Goal: Task Accomplishment & Management: Manage account settings

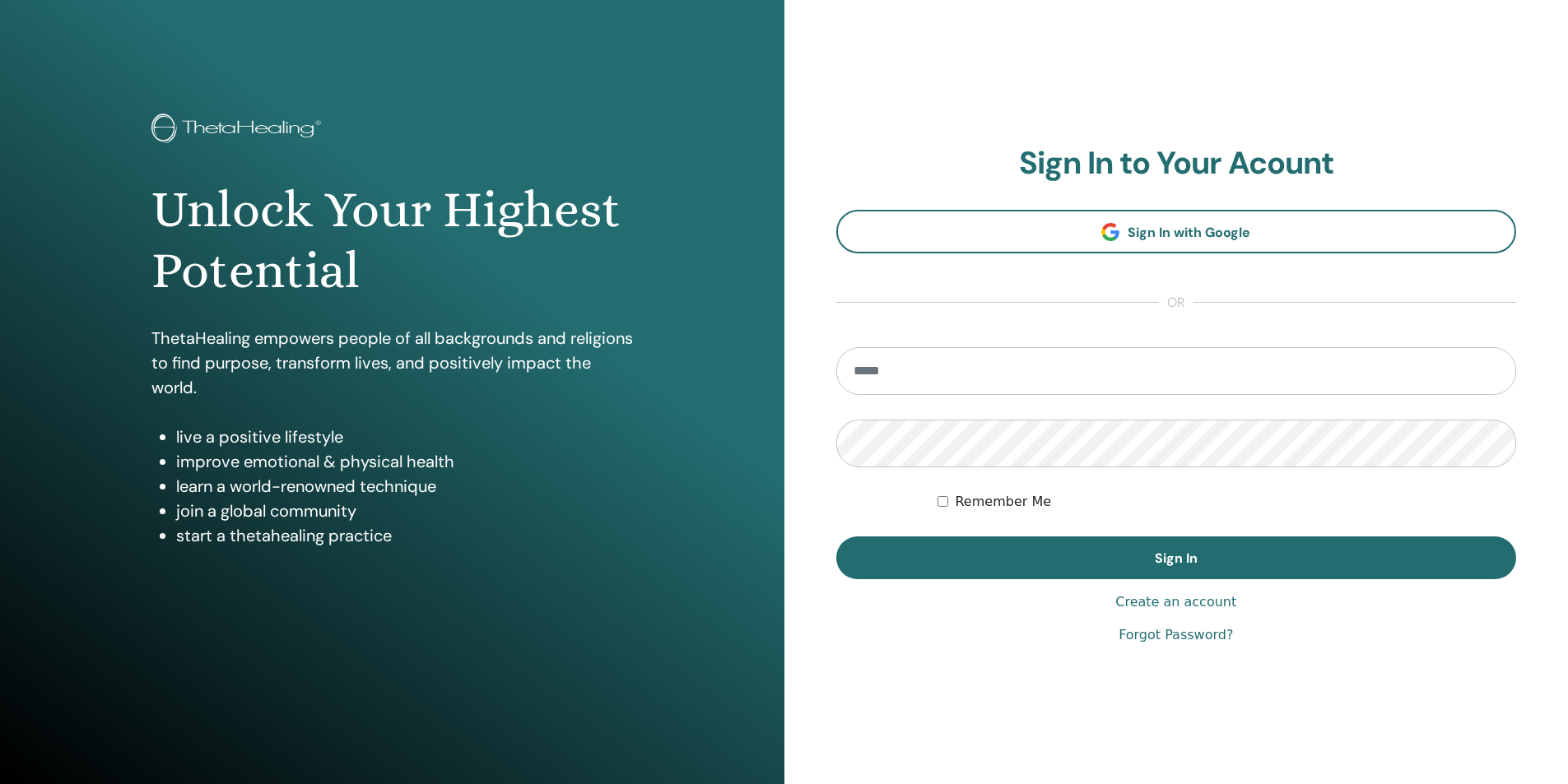
type input "**********"
click at [878, 552] on button "Sign In" at bounding box center [1176, 557] width 681 height 42
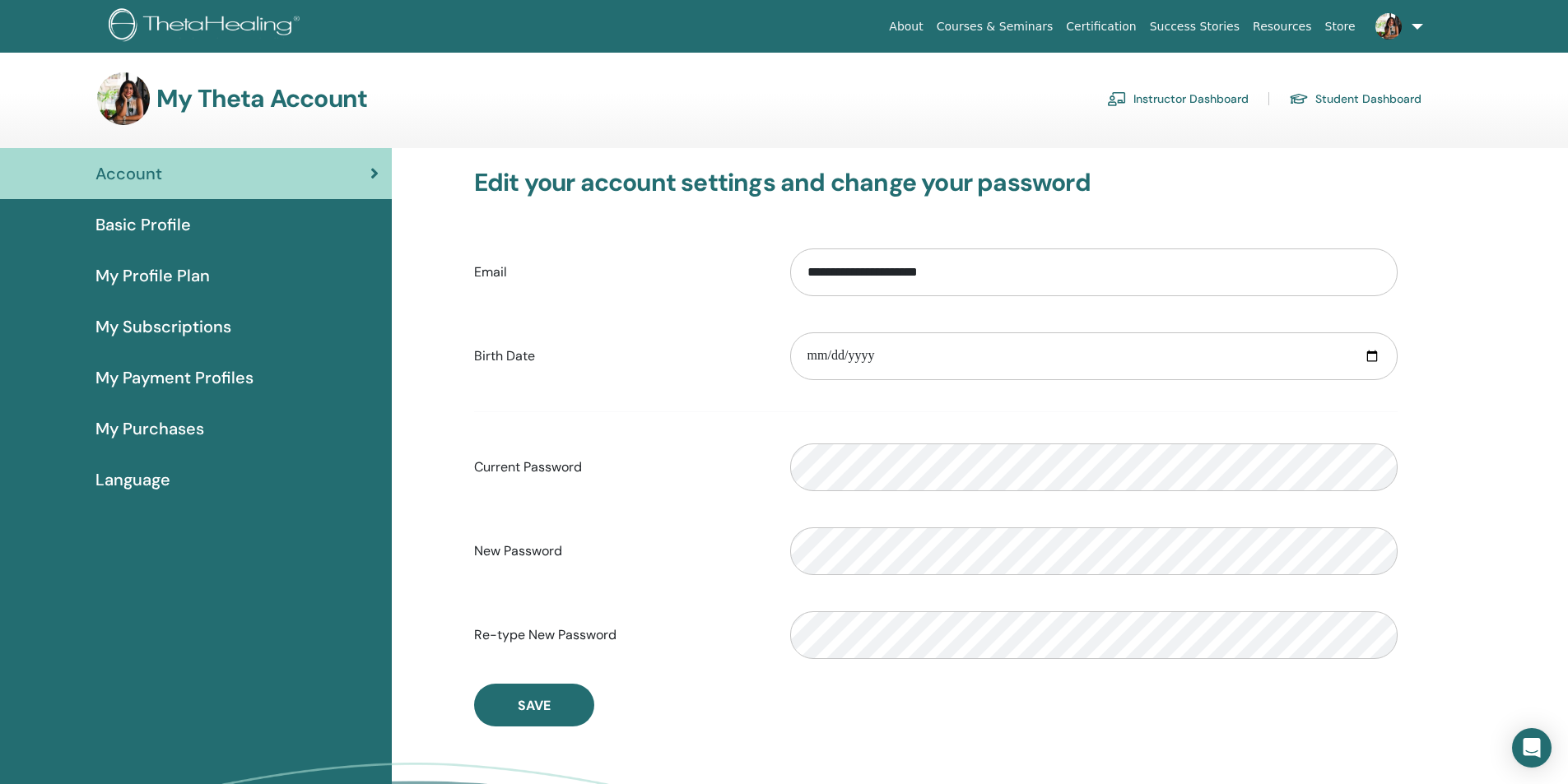
click at [1337, 25] on link "Store" at bounding box center [1340, 26] width 43 height 30
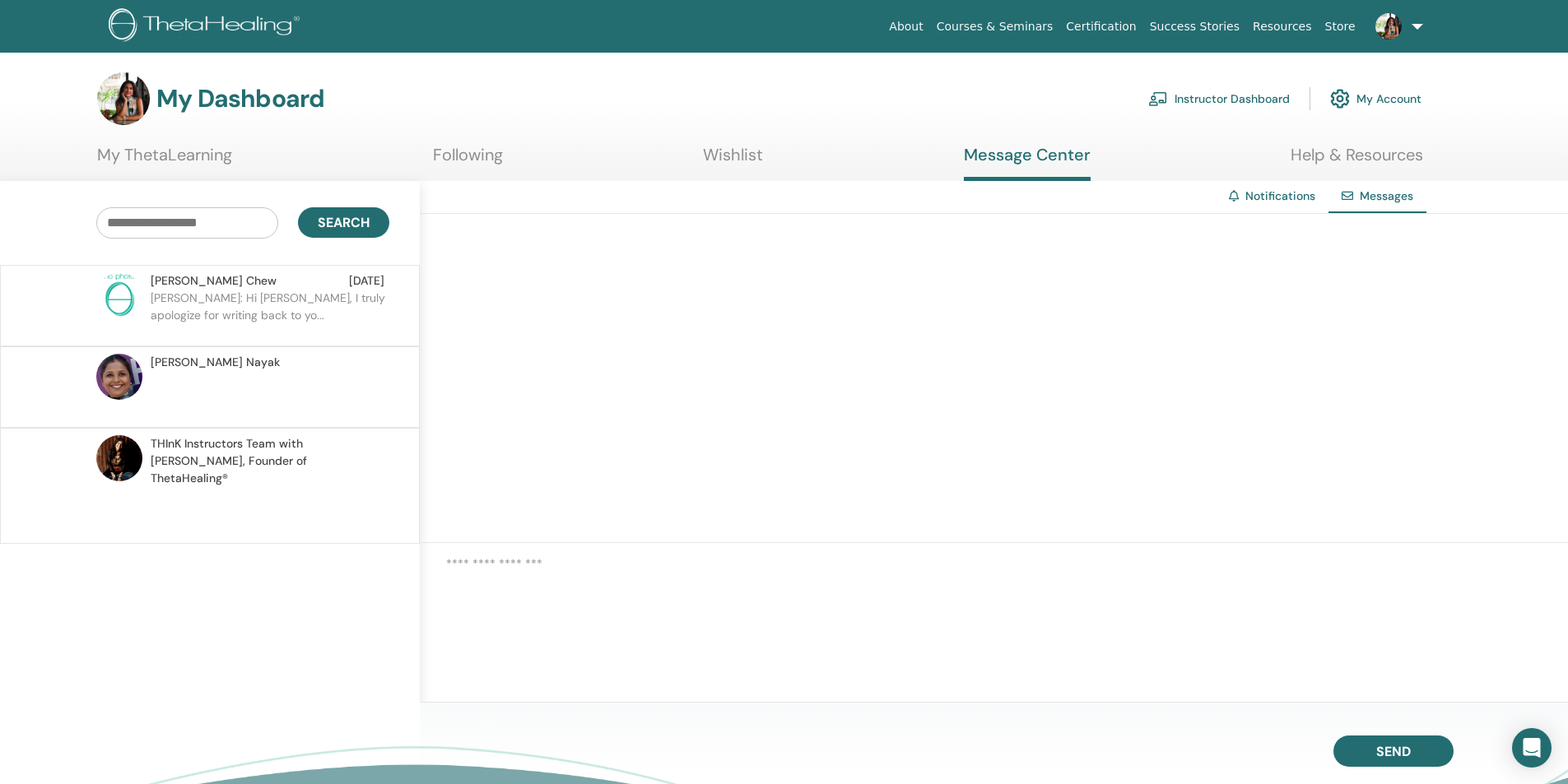
click at [315, 329] on p "Vibha: Hi Wai Chew, I truly apologize for writing back to yo..." at bounding box center [269, 314] width 238 height 49
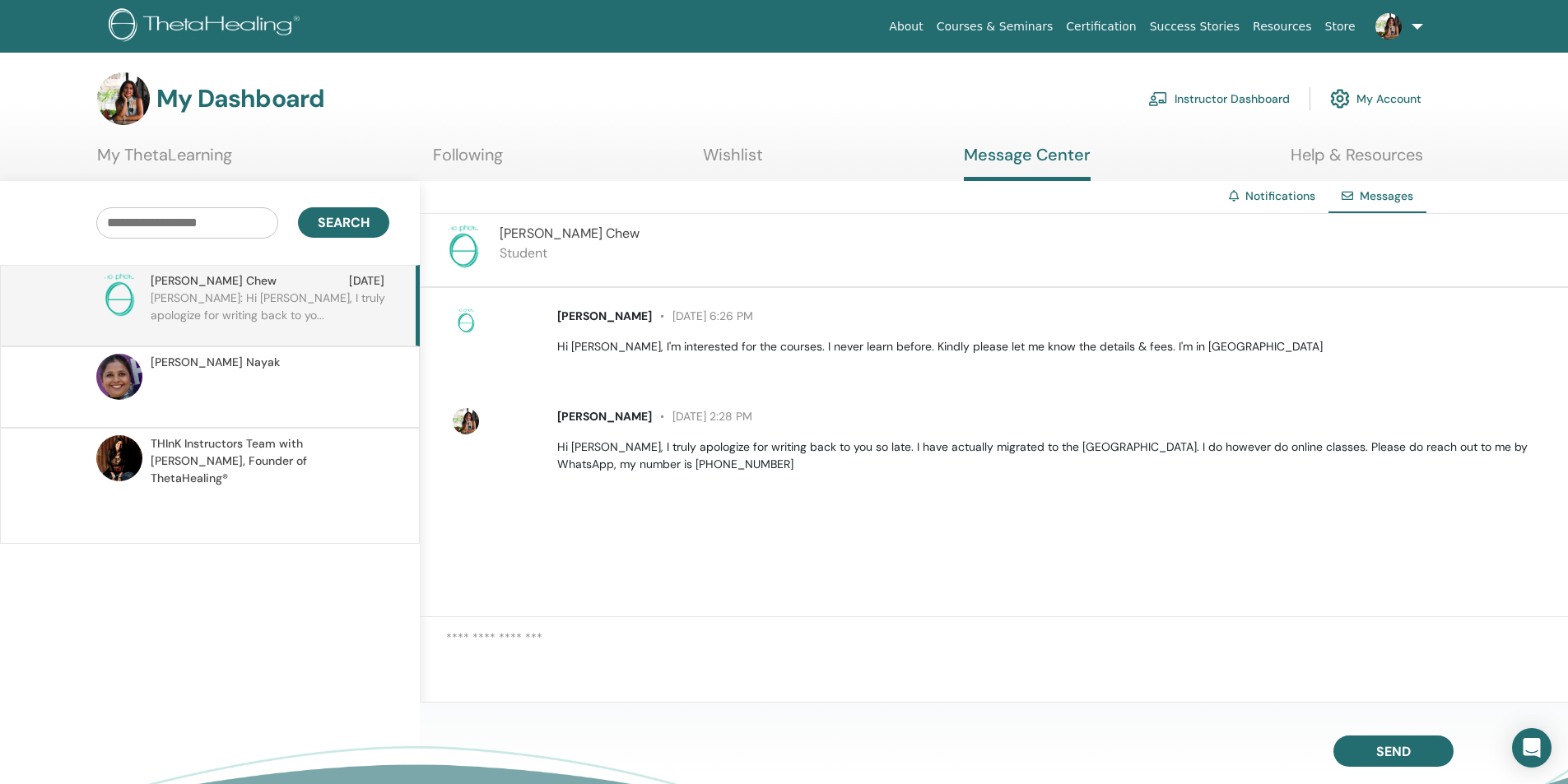
click at [208, 160] on link "My ThetaLearning" at bounding box center [164, 161] width 135 height 32
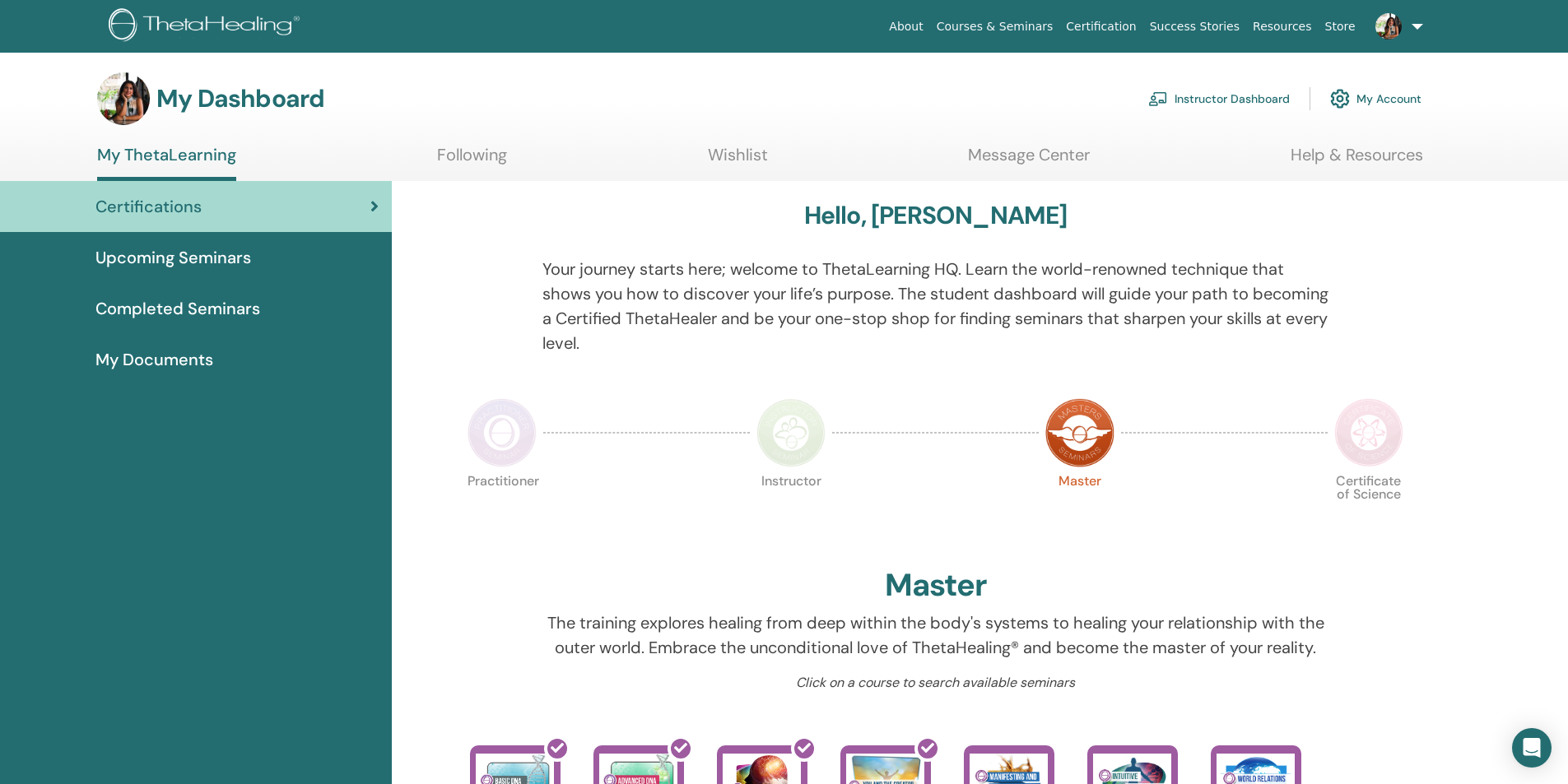
click at [1374, 96] on link "My Account" at bounding box center [1375, 99] width 91 height 36
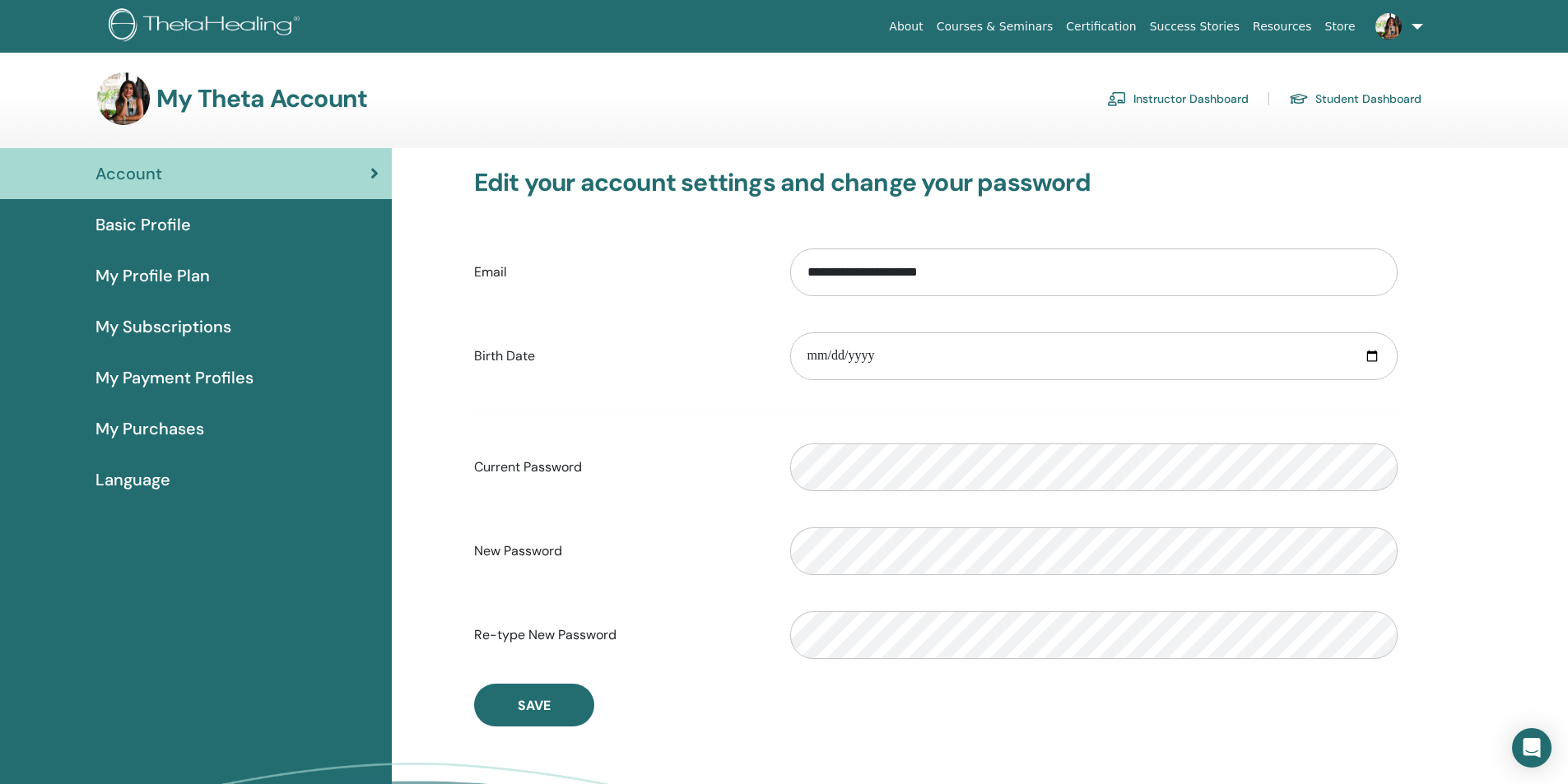
click at [1172, 106] on link "Instructor Dashboard" at bounding box center [1178, 99] width 141 height 26
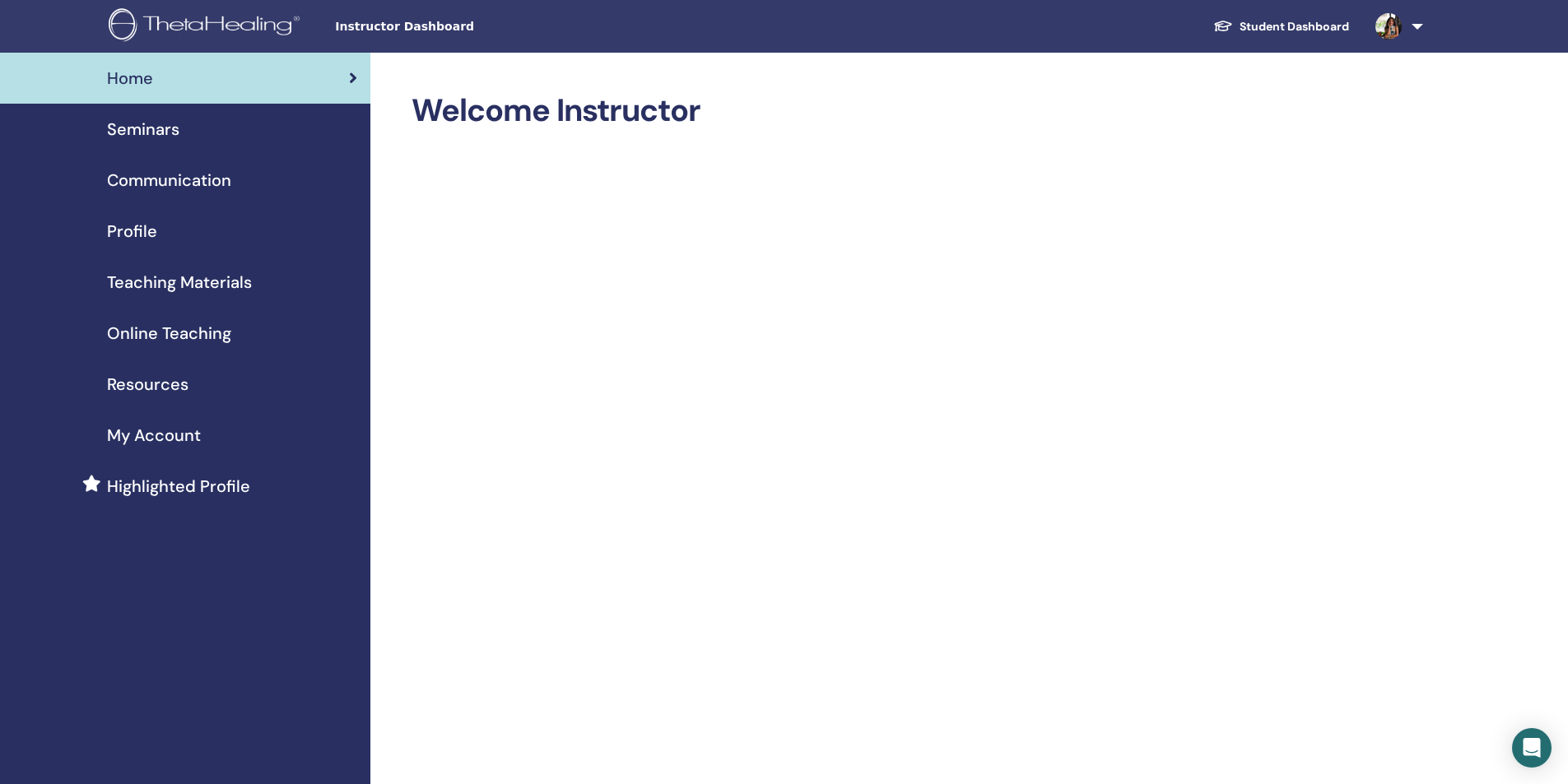
click at [133, 234] on span "Profile" at bounding box center [132, 231] width 50 height 24
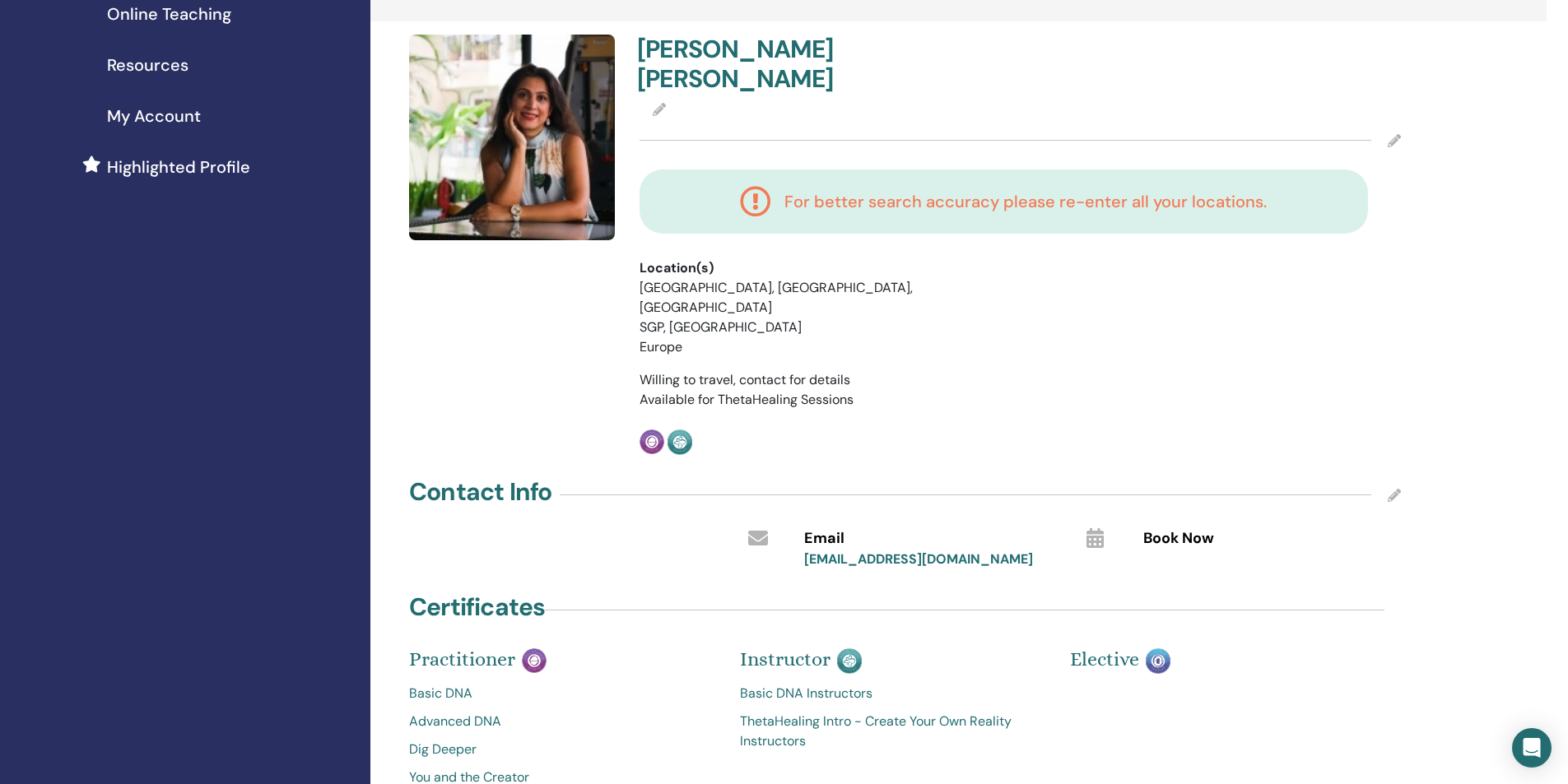
scroll to position [312, 0]
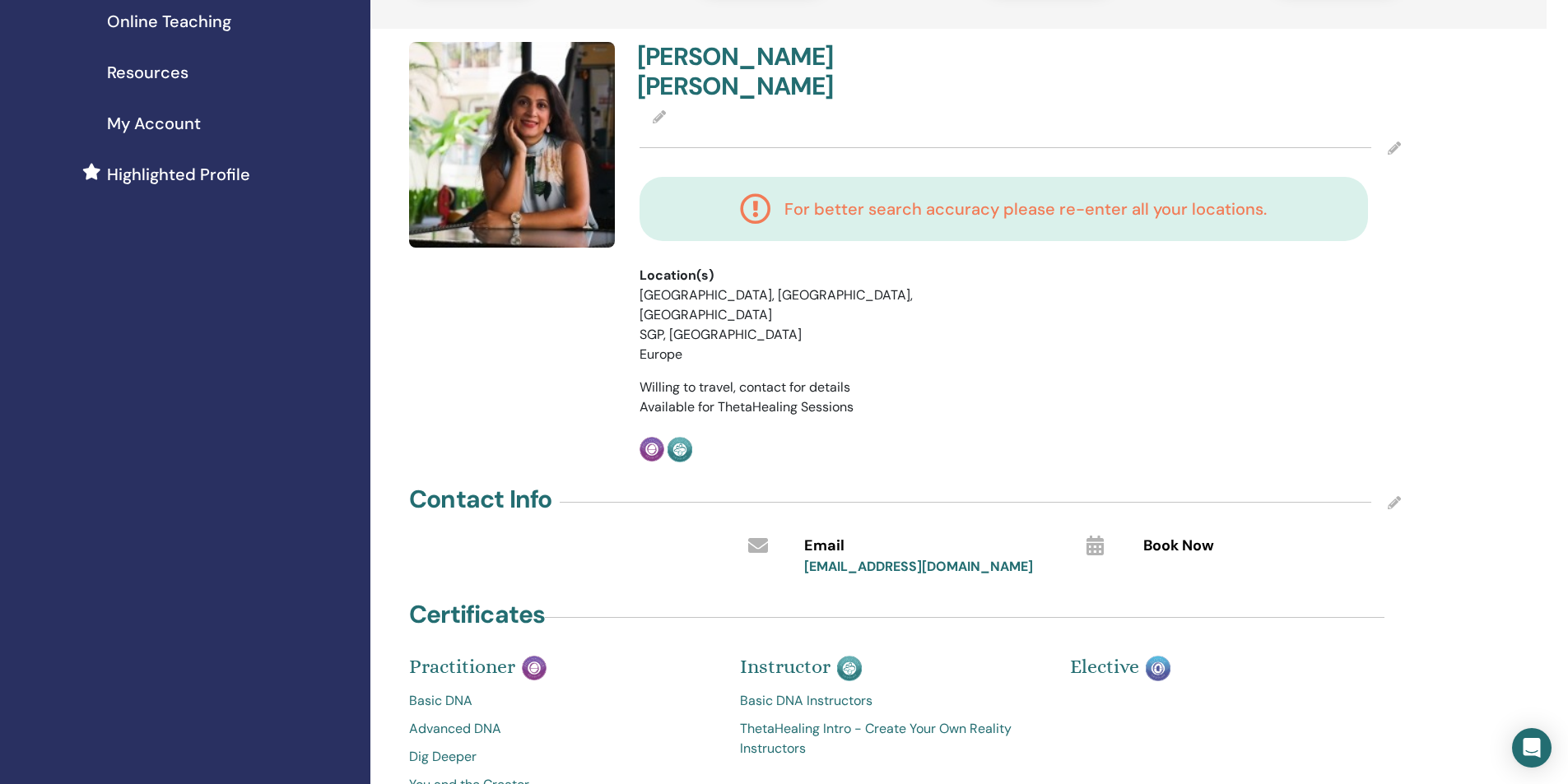
click at [665, 285] on li "MYS, Kuala Lumpur, Kuala Lumpur" at bounding box center [791, 305] width 303 height 40
click at [982, 200] on h4 "For better search accuracy please re-enter all your locations." at bounding box center [1026, 209] width 482 height 20
click at [1394, 141] on icon at bounding box center [1395, 148] width 13 height 13
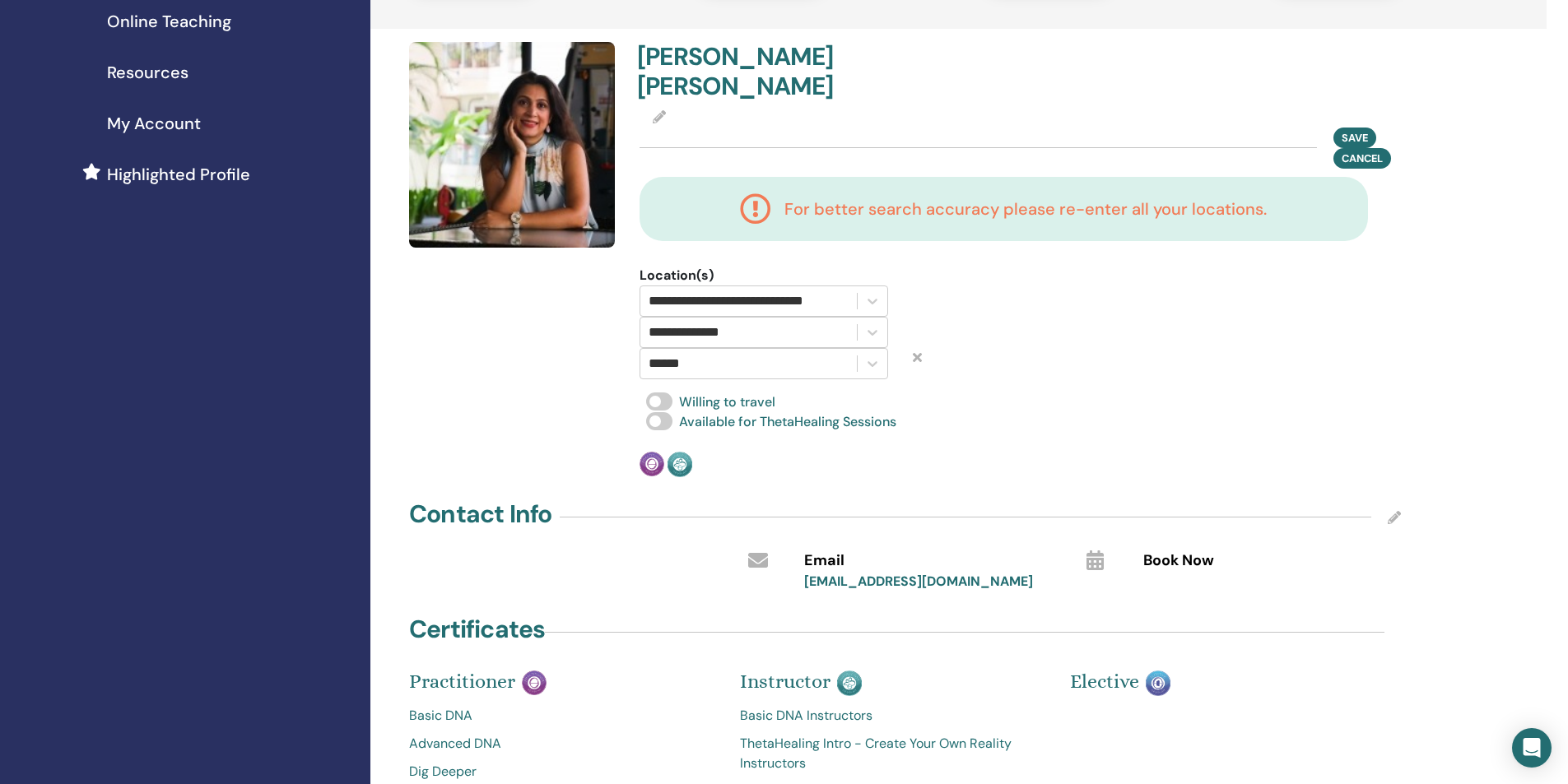
click at [736, 352] on div "******" at bounding box center [749, 363] width 200 height 23
type input "*"
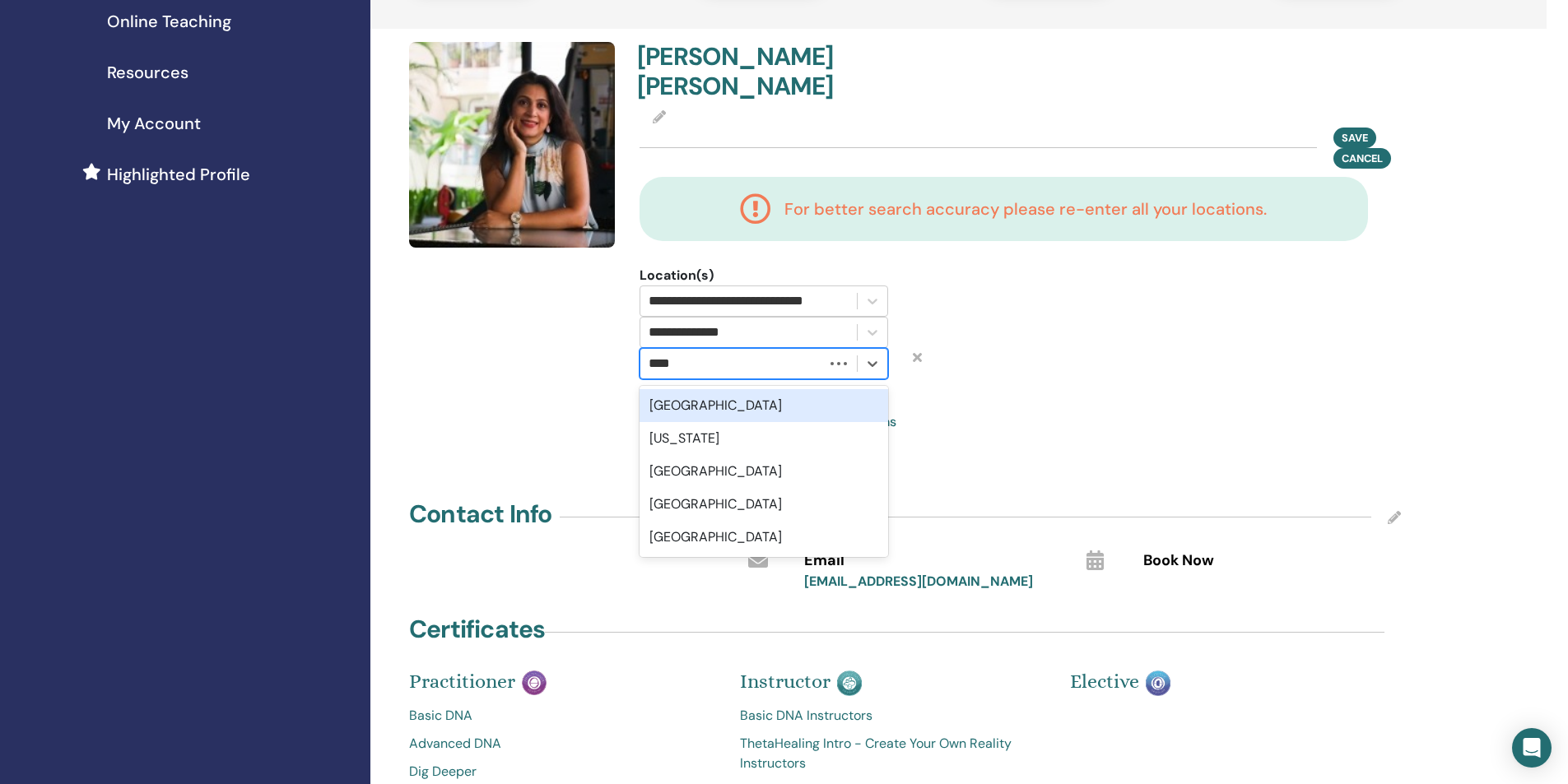
type input "*****"
click at [728, 389] on div "Philippines" at bounding box center [764, 405] width 249 height 33
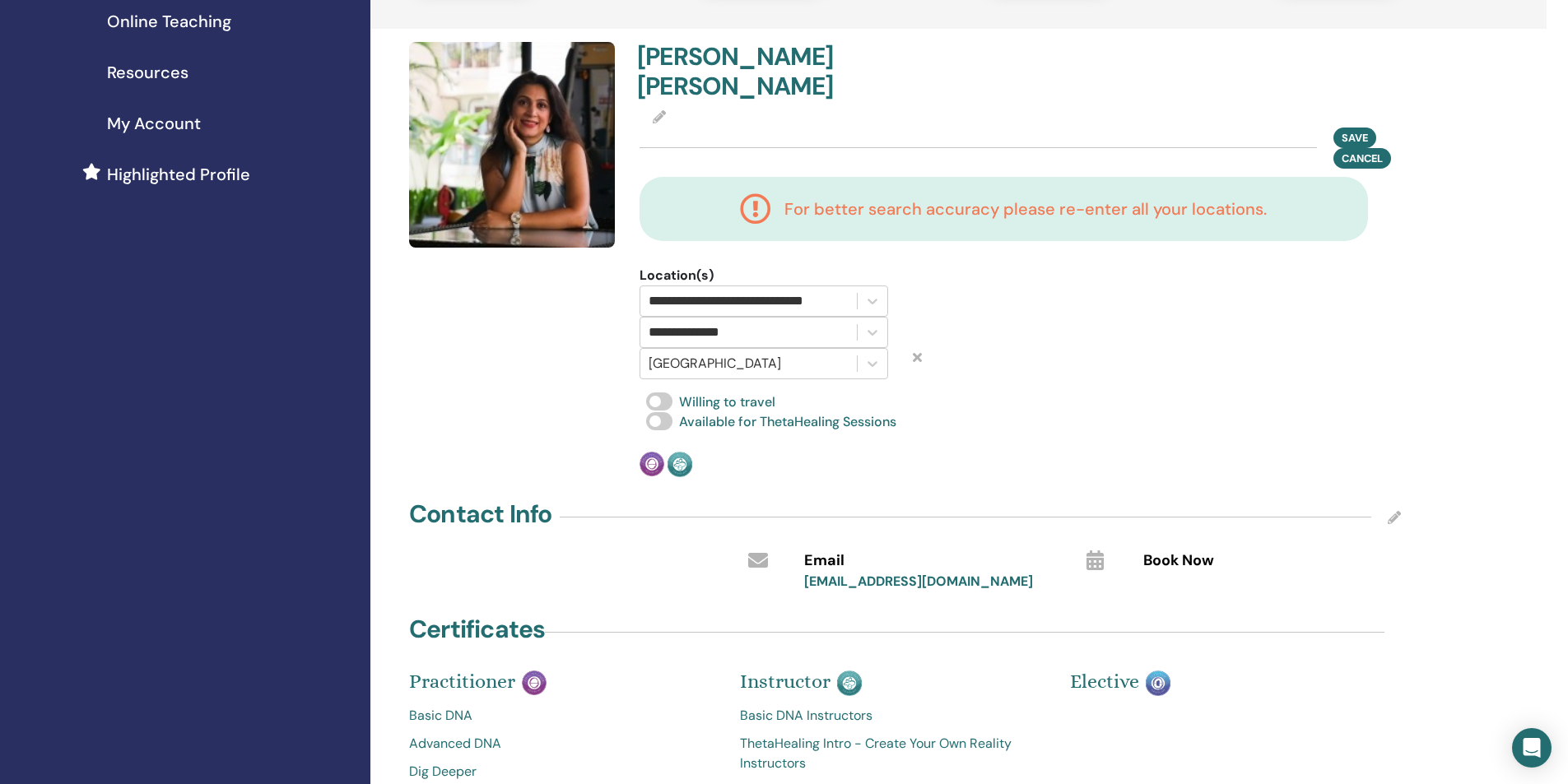
click at [770, 452] on div "Practitioner Instructor" at bounding box center [830, 464] width 380 height 25
click at [1351, 131] on span "Save" at bounding box center [1355, 137] width 26 height 14
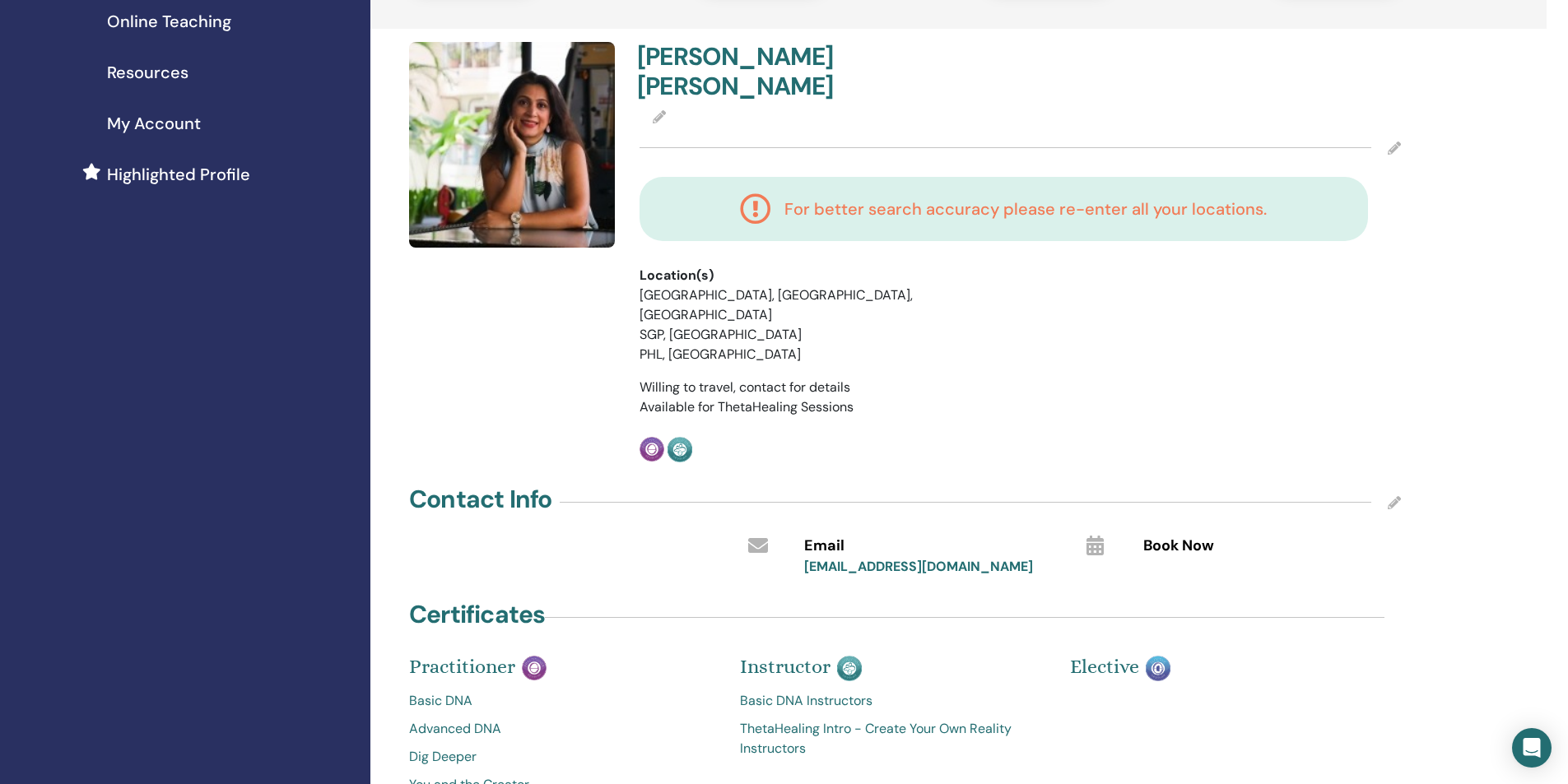
click at [1391, 141] on icon at bounding box center [1395, 148] width 13 height 13
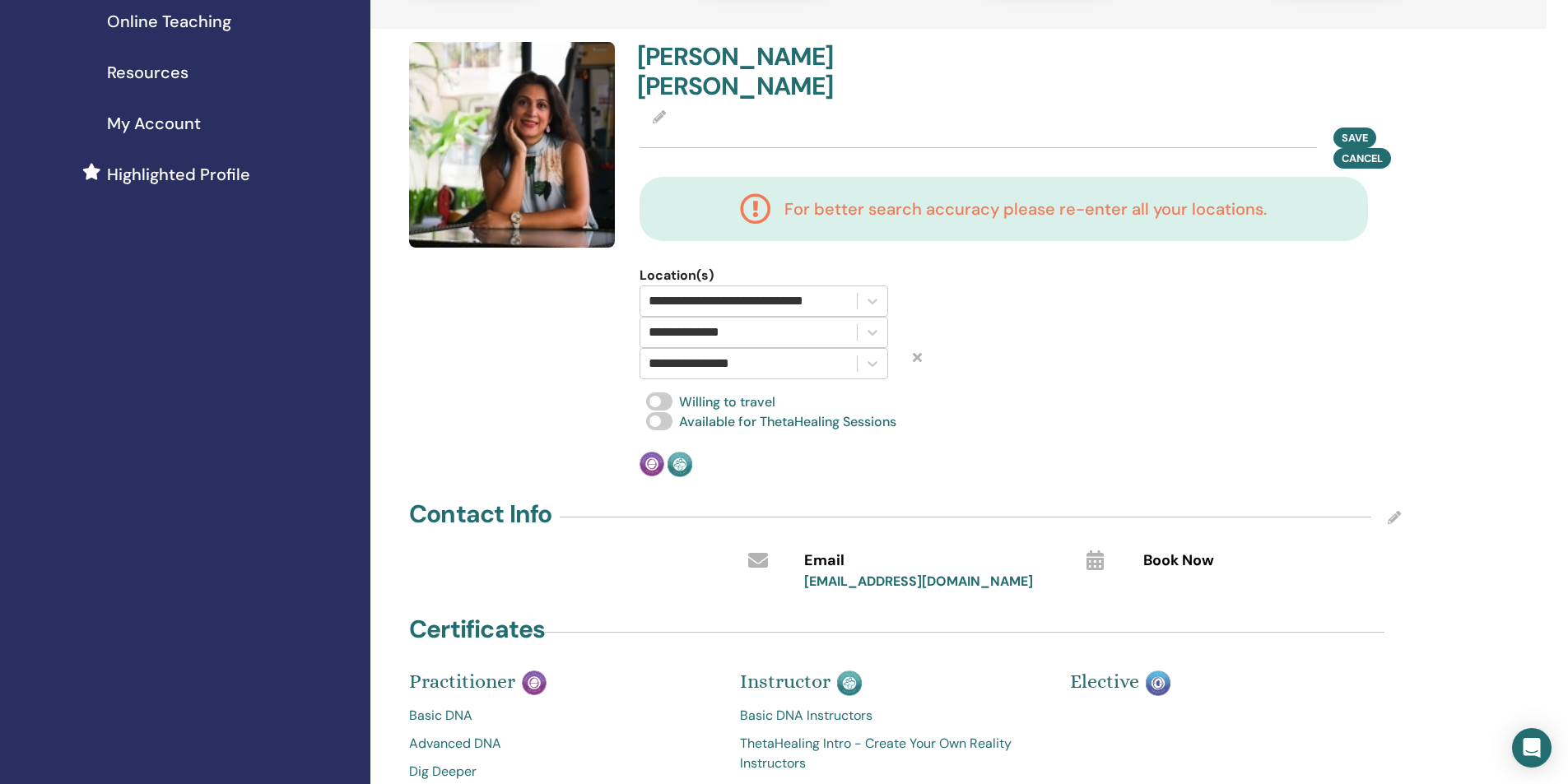
click at [811, 200] on h4 "For better search accuracy please re-enter all your locations." at bounding box center [1026, 209] width 482 height 20
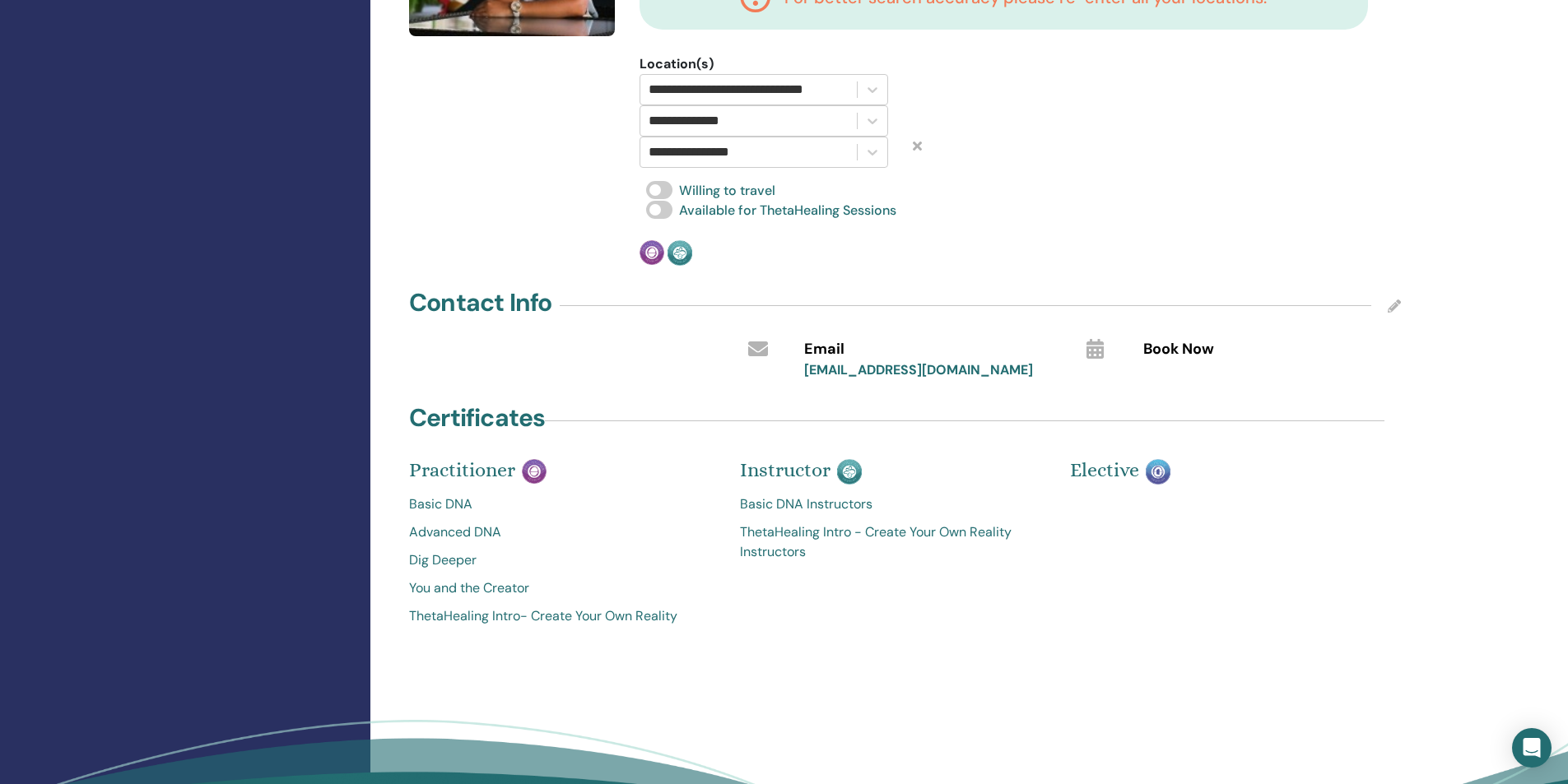
scroll to position [526, 0]
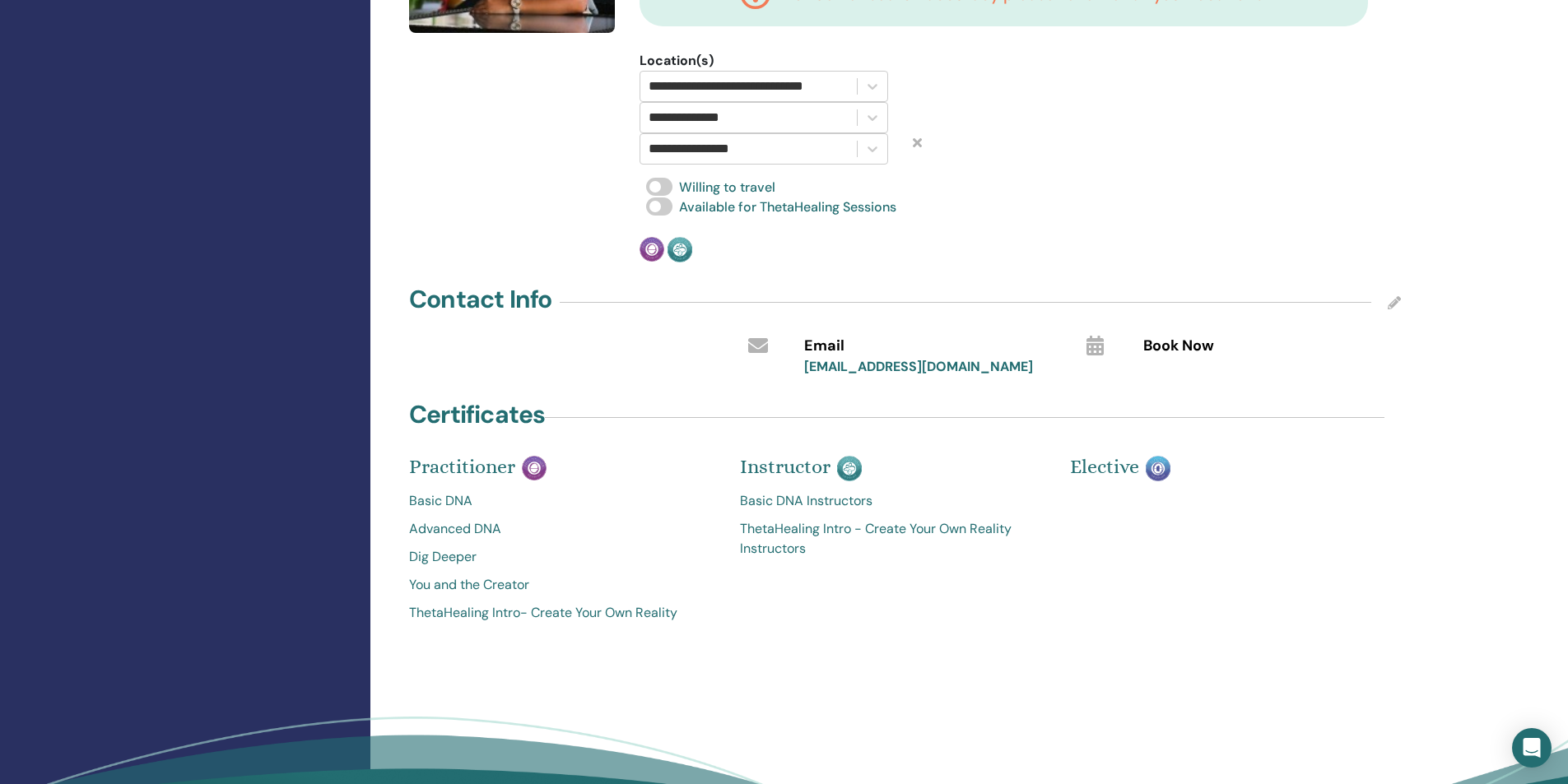
click at [1386, 282] on div "Contact Info" at bounding box center [904, 303] width 992 height 41
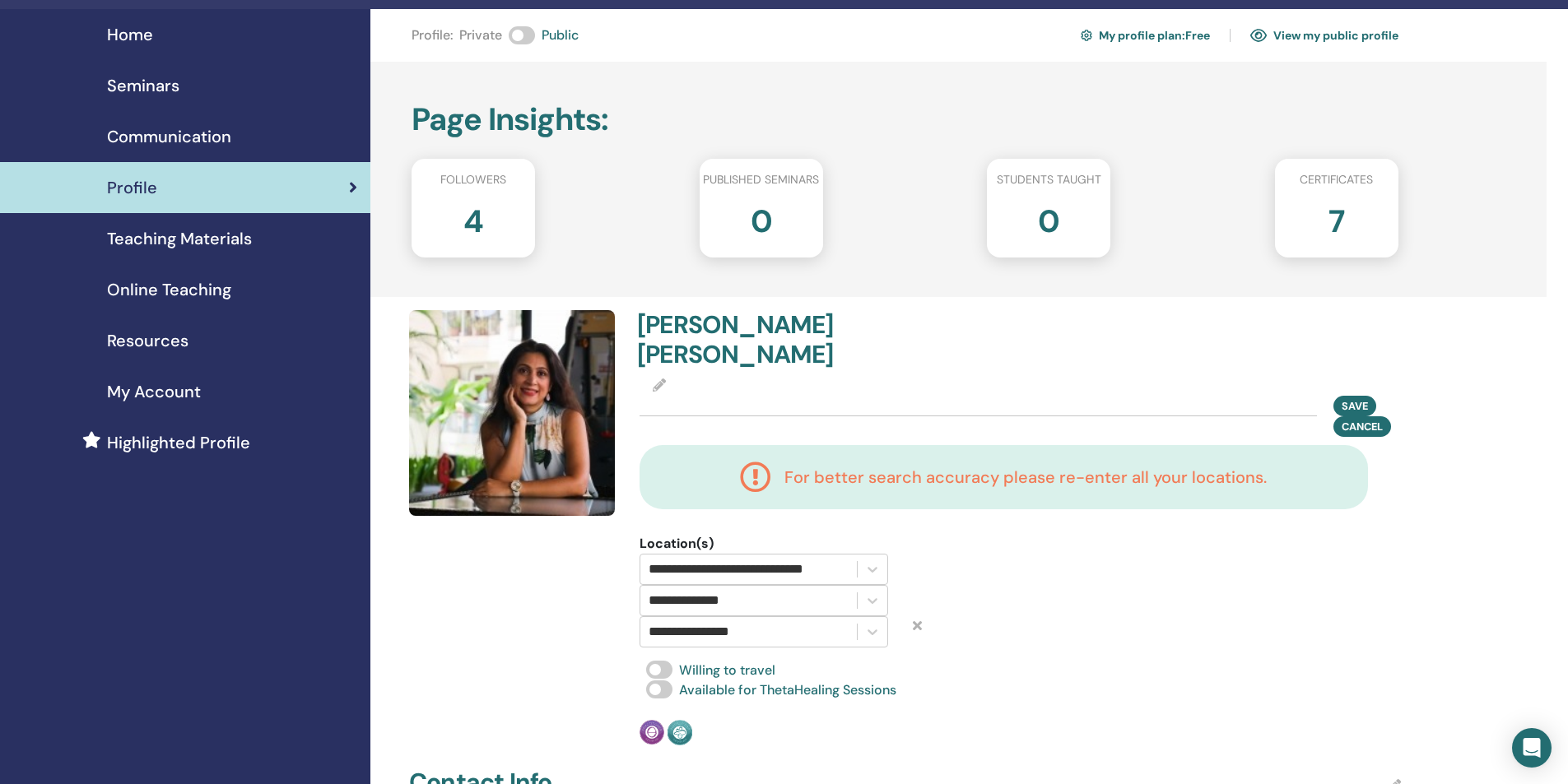
scroll to position [0, 0]
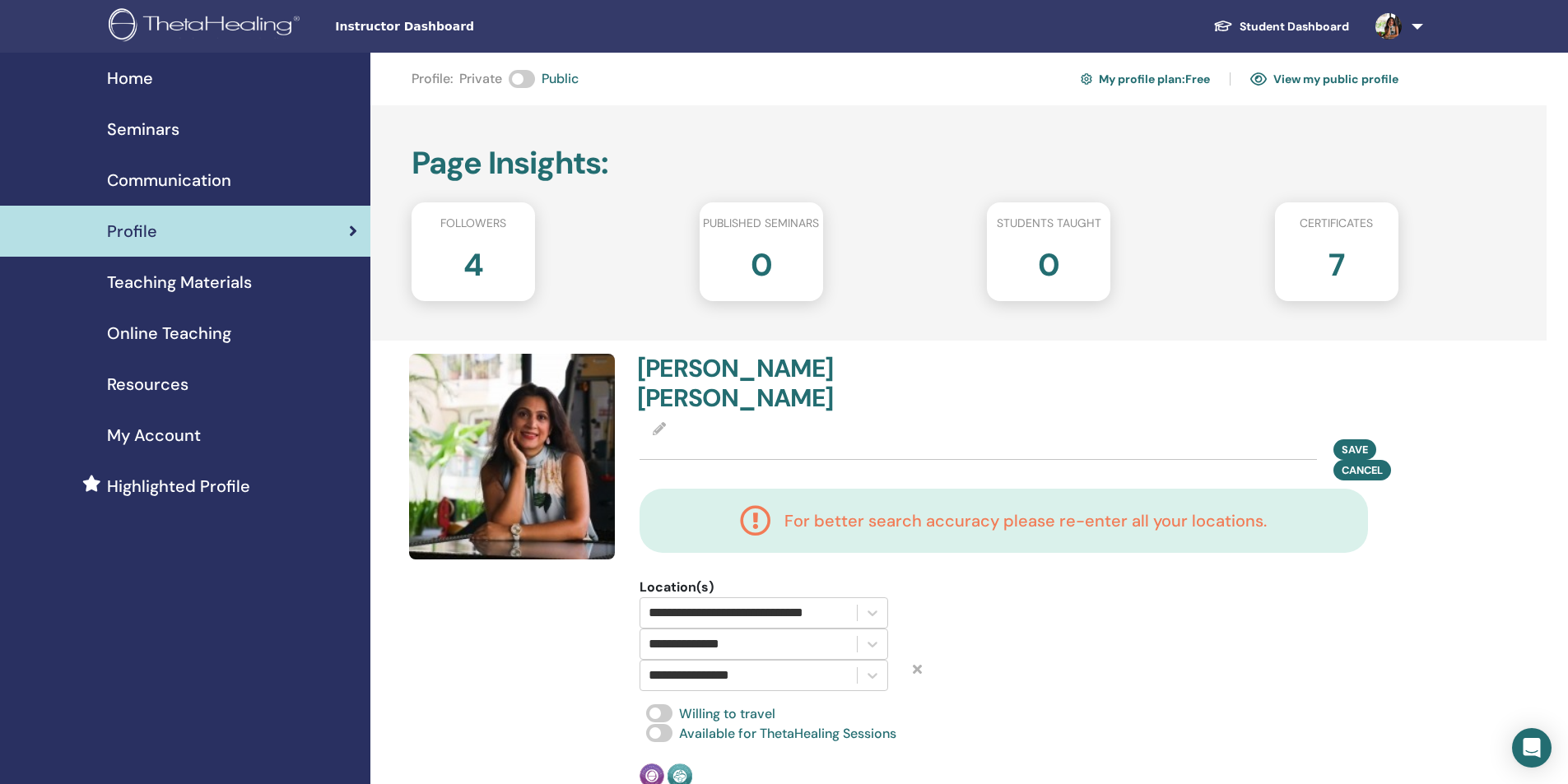
click at [847, 440] on div "Save Cancel" at bounding box center [1020, 460] width 761 height 41
click at [652, 420] on div at bounding box center [1020, 429] width 761 height 20
click at [1095, 505] on div "For better search accuracy please re-enter all your locations." at bounding box center [1004, 520] width 696 height 31
click at [1370, 463] on span "Cancel" at bounding box center [1363, 470] width 41 height 14
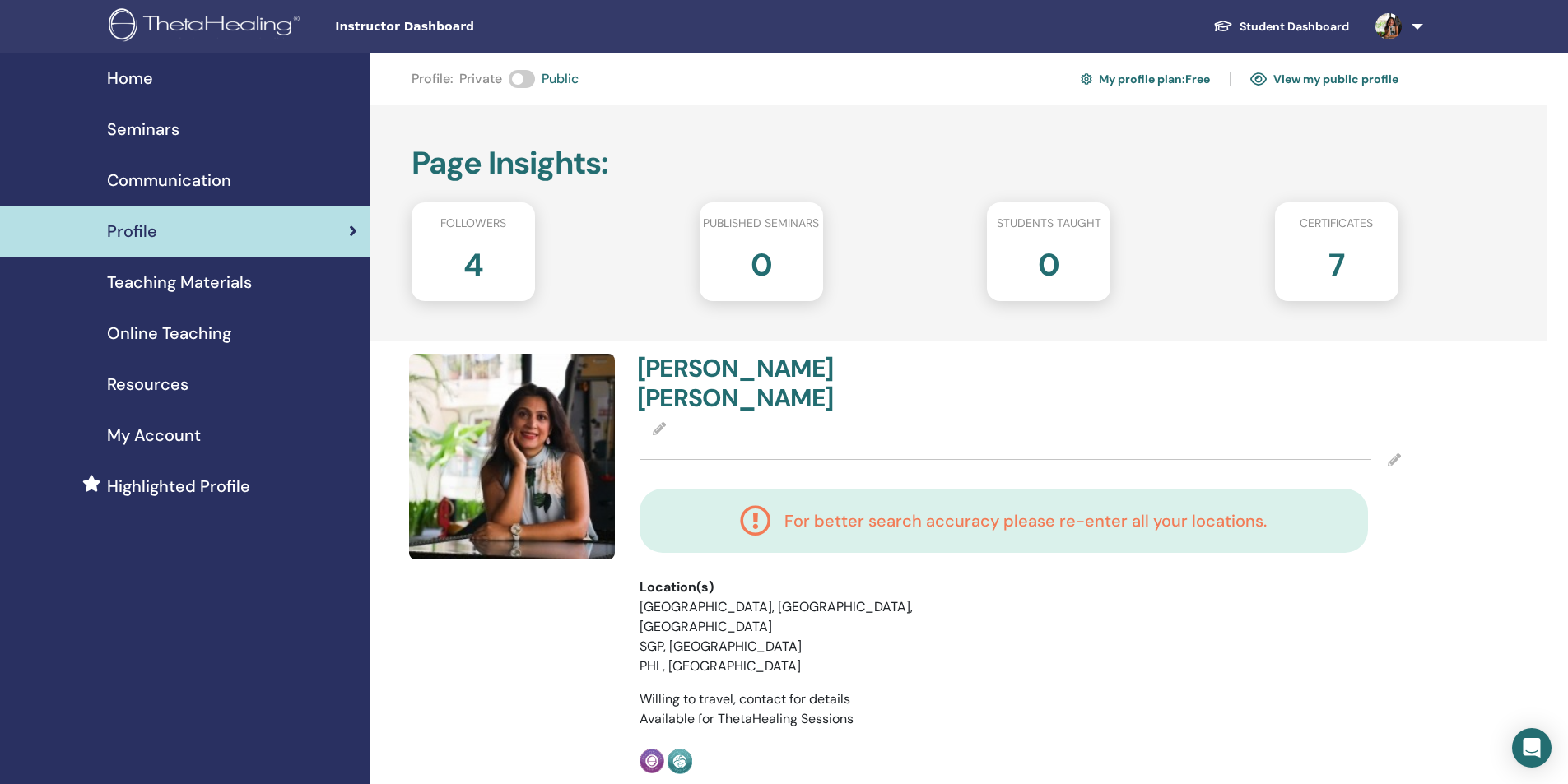
click at [673, 689] on div "Willing to travel, contact for details" at bounding box center [1020, 698] width 761 height 20
click at [154, 291] on span "Teaching Materials" at bounding box center [180, 282] width 145 height 24
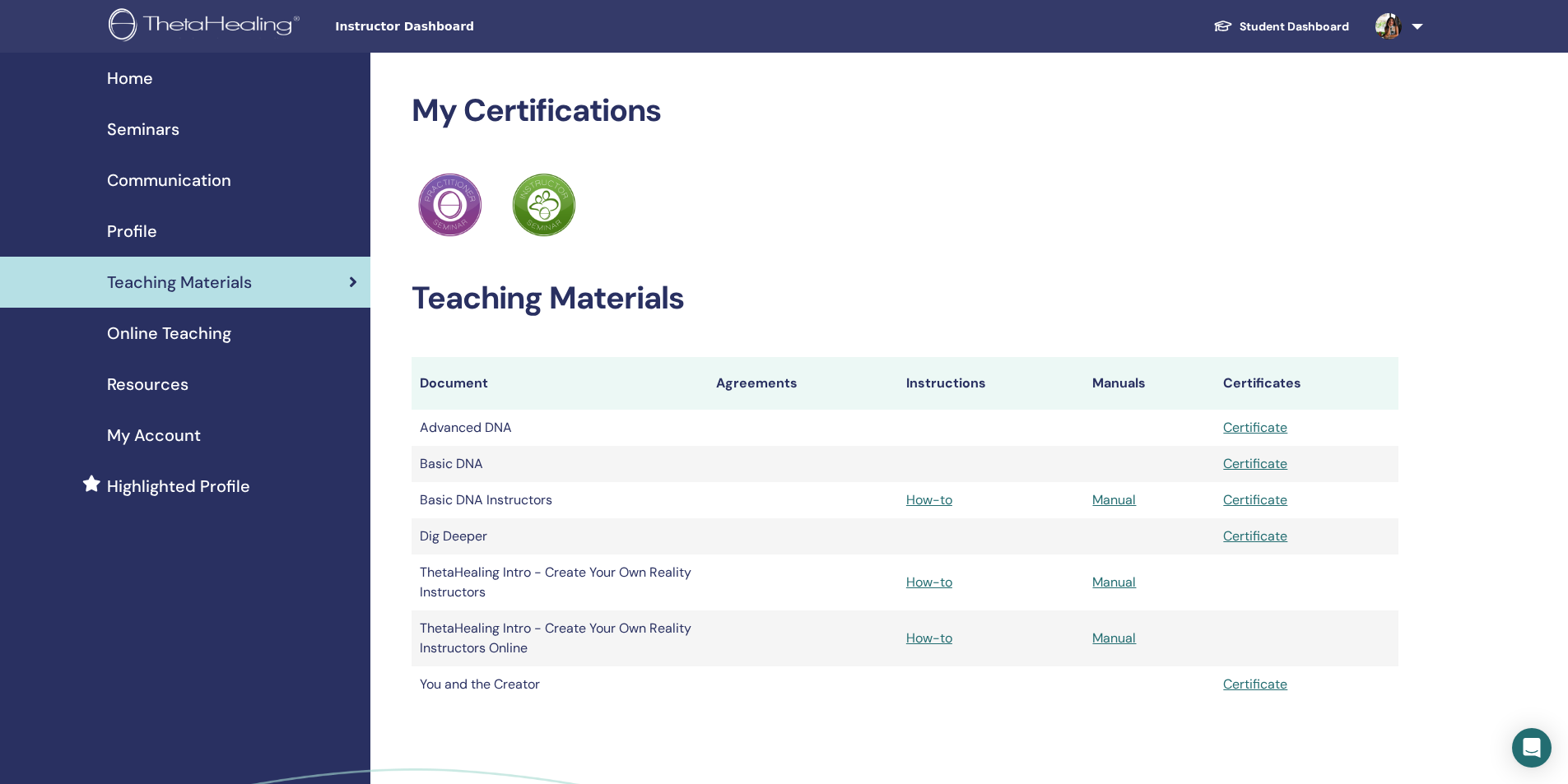
scroll to position [277, 0]
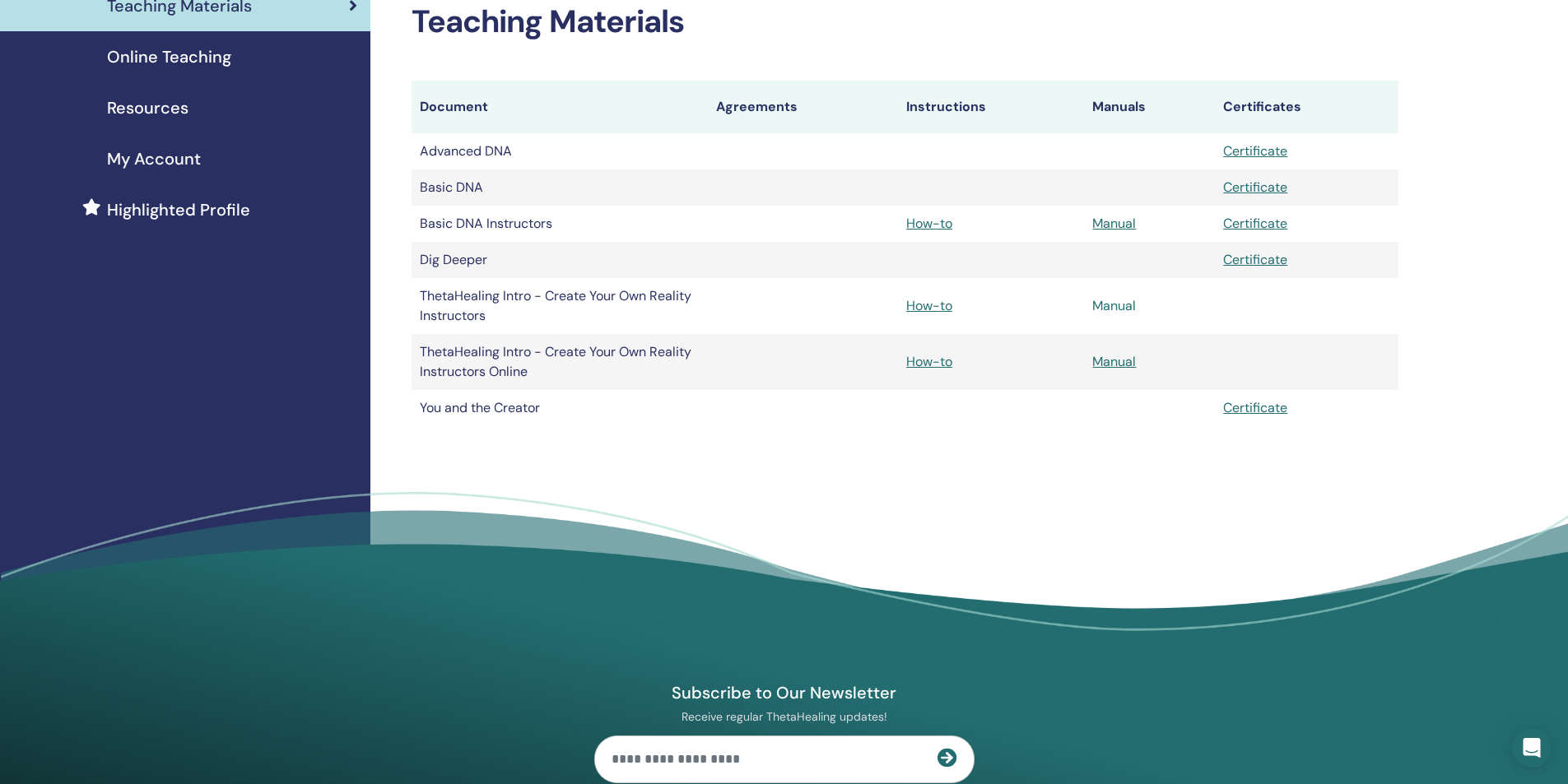
click at [1121, 310] on link "Manual" at bounding box center [1114, 306] width 43 height 17
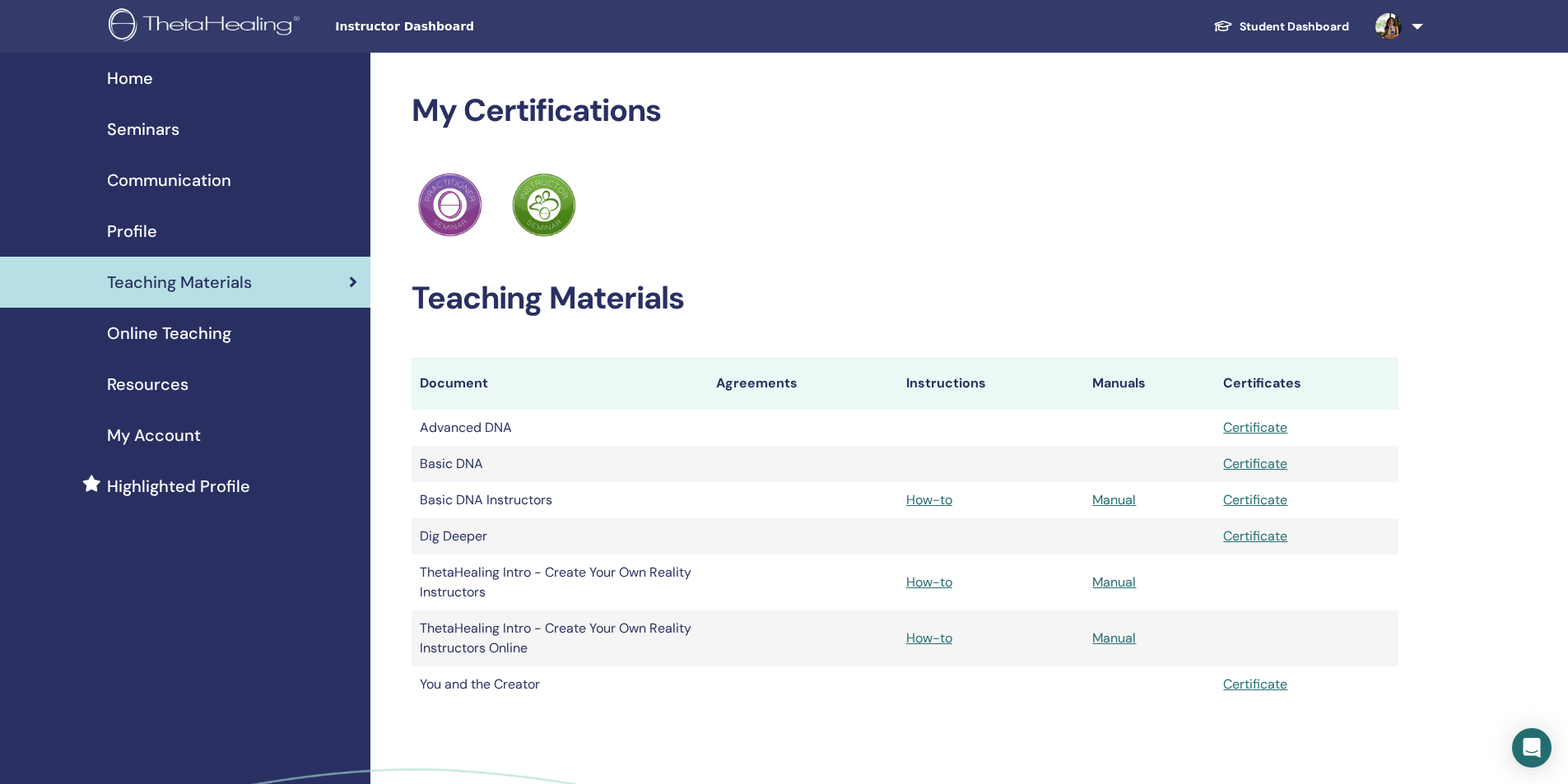
scroll to position [273, 0]
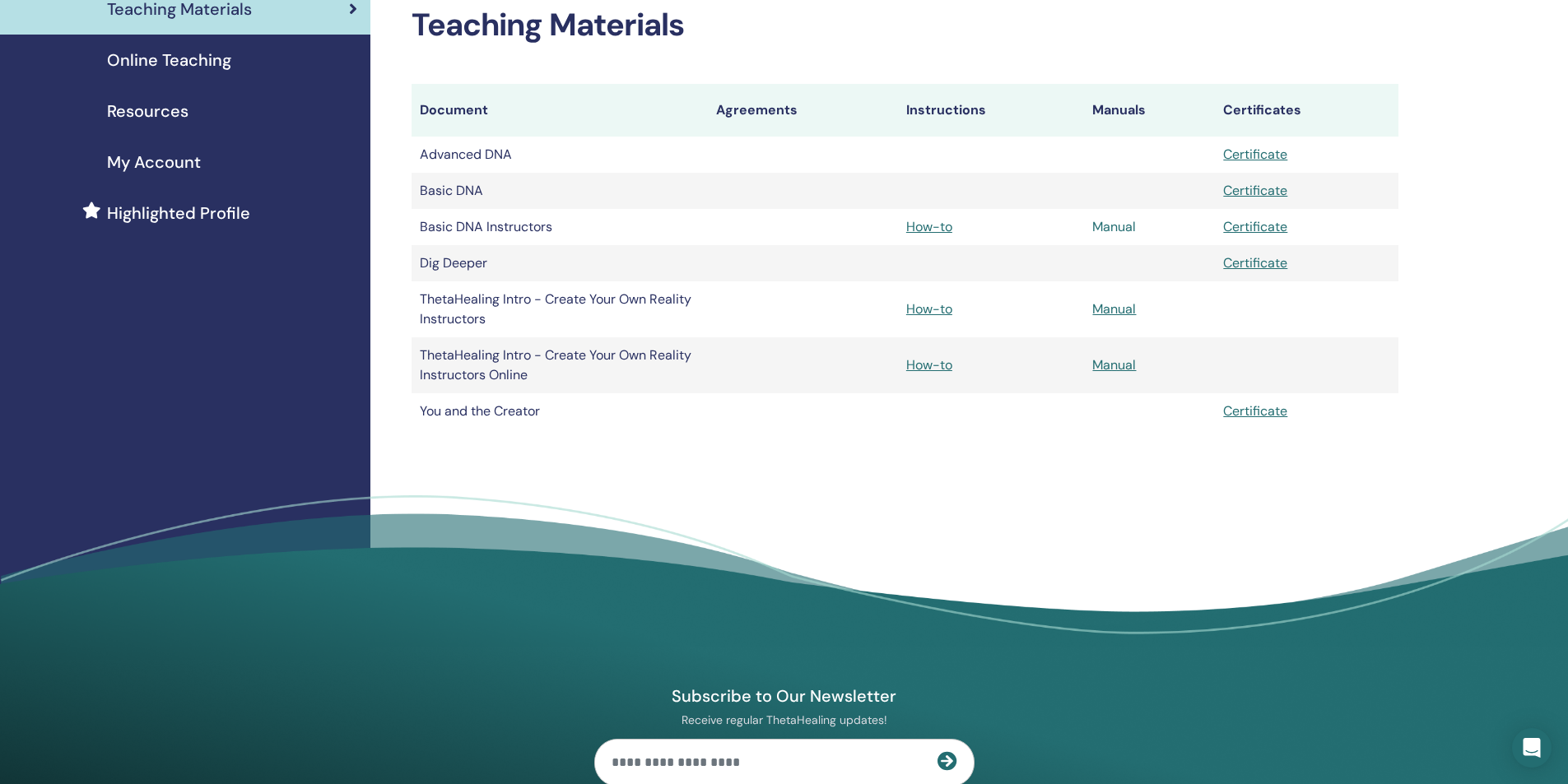
click at [1127, 228] on link "Manual" at bounding box center [1114, 227] width 43 height 17
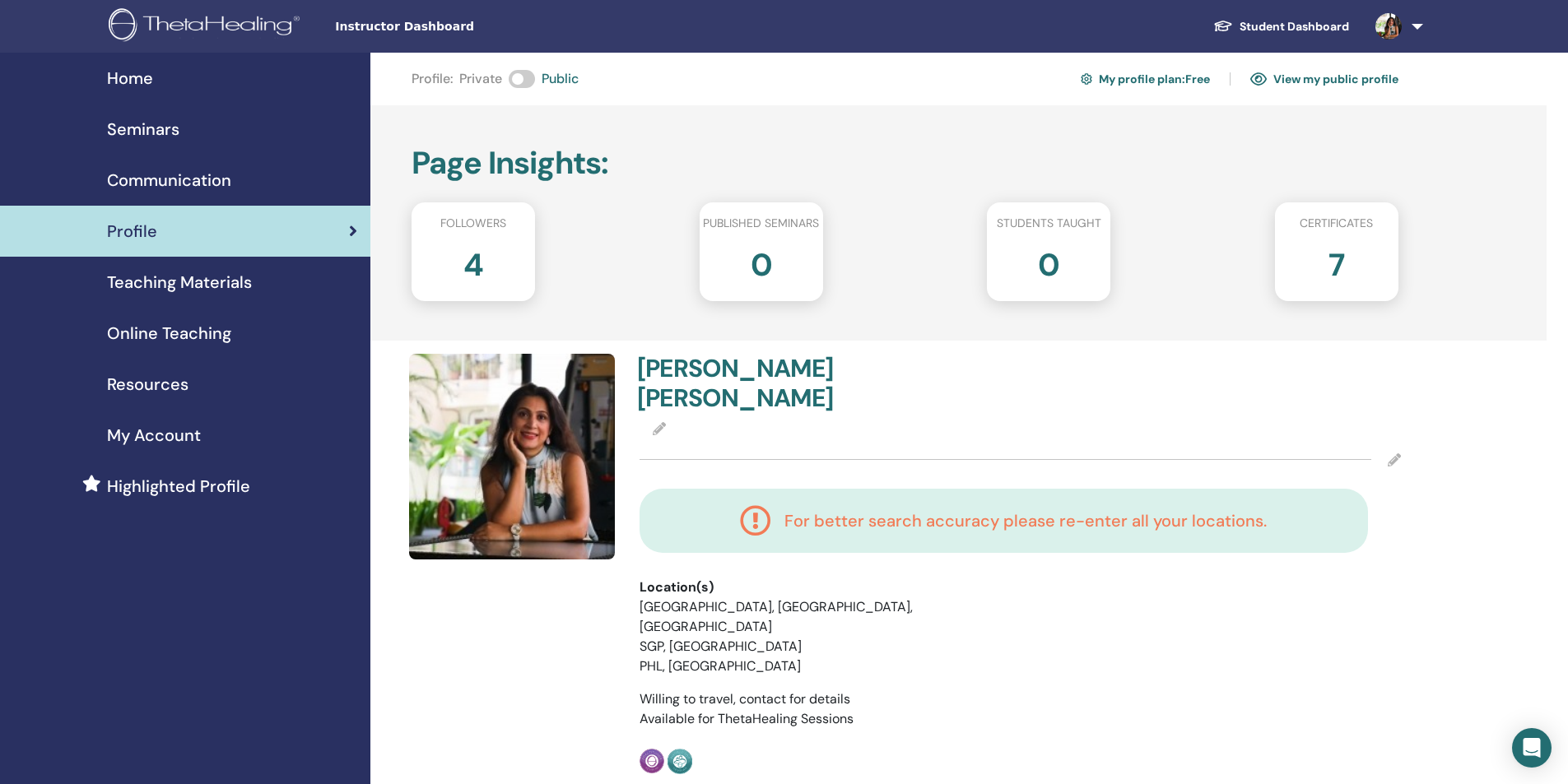
click at [1297, 76] on link "View my public profile" at bounding box center [1324, 79] width 148 height 26
